Goal: Information Seeking & Learning: Learn about a topic

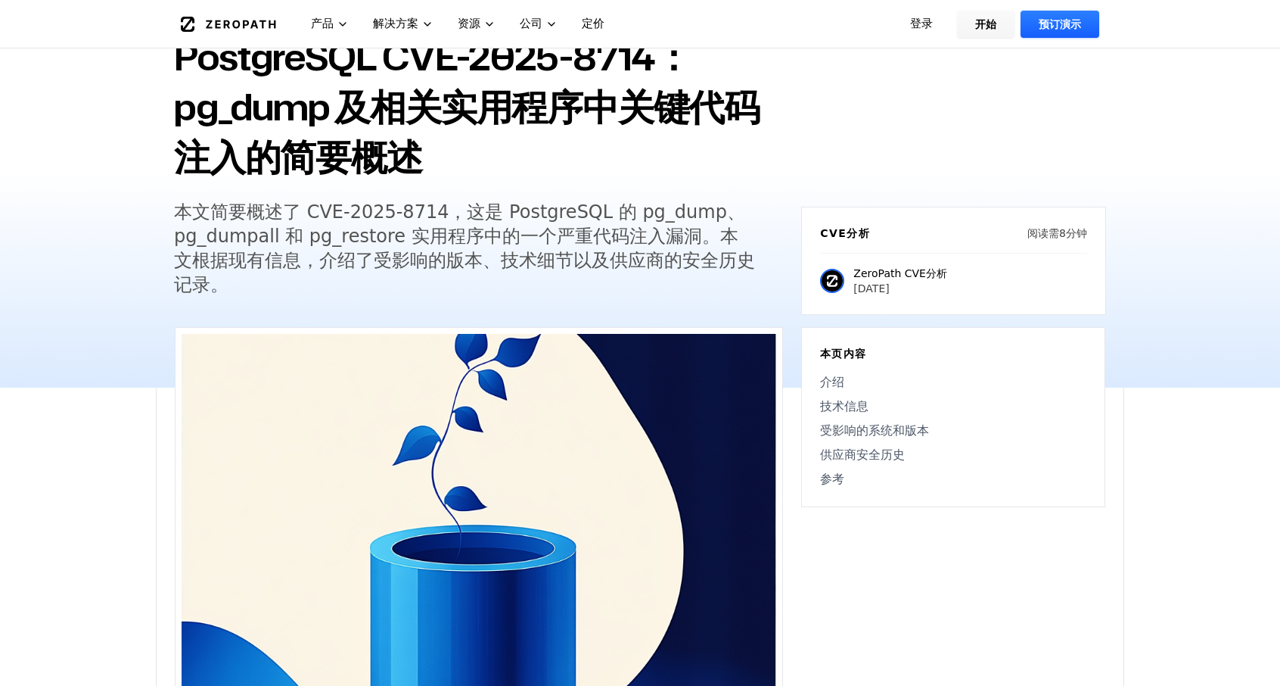
scroll to position [227, 0]
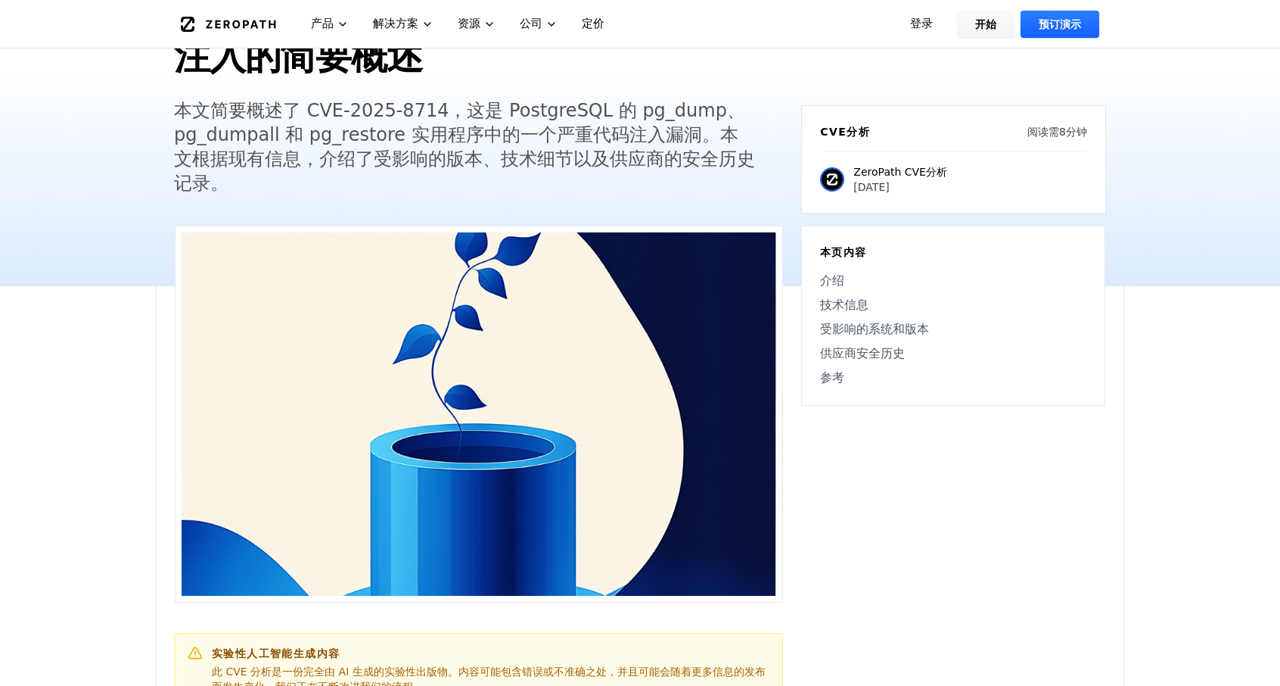
click at [871, 304] on link "技术信息" at bounding box center [953, 305] width 266 height 18
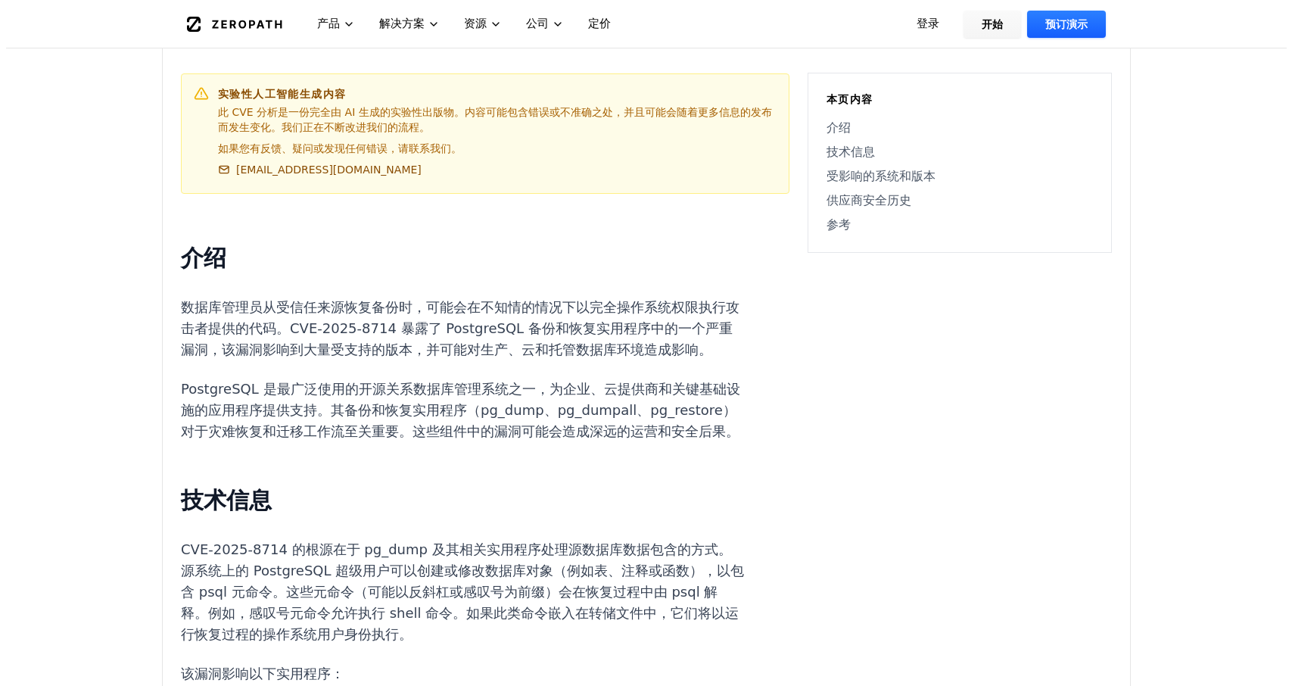
scroll to position [0, 0]
